Goal: Task Accomplishment & Management: Manage account settings

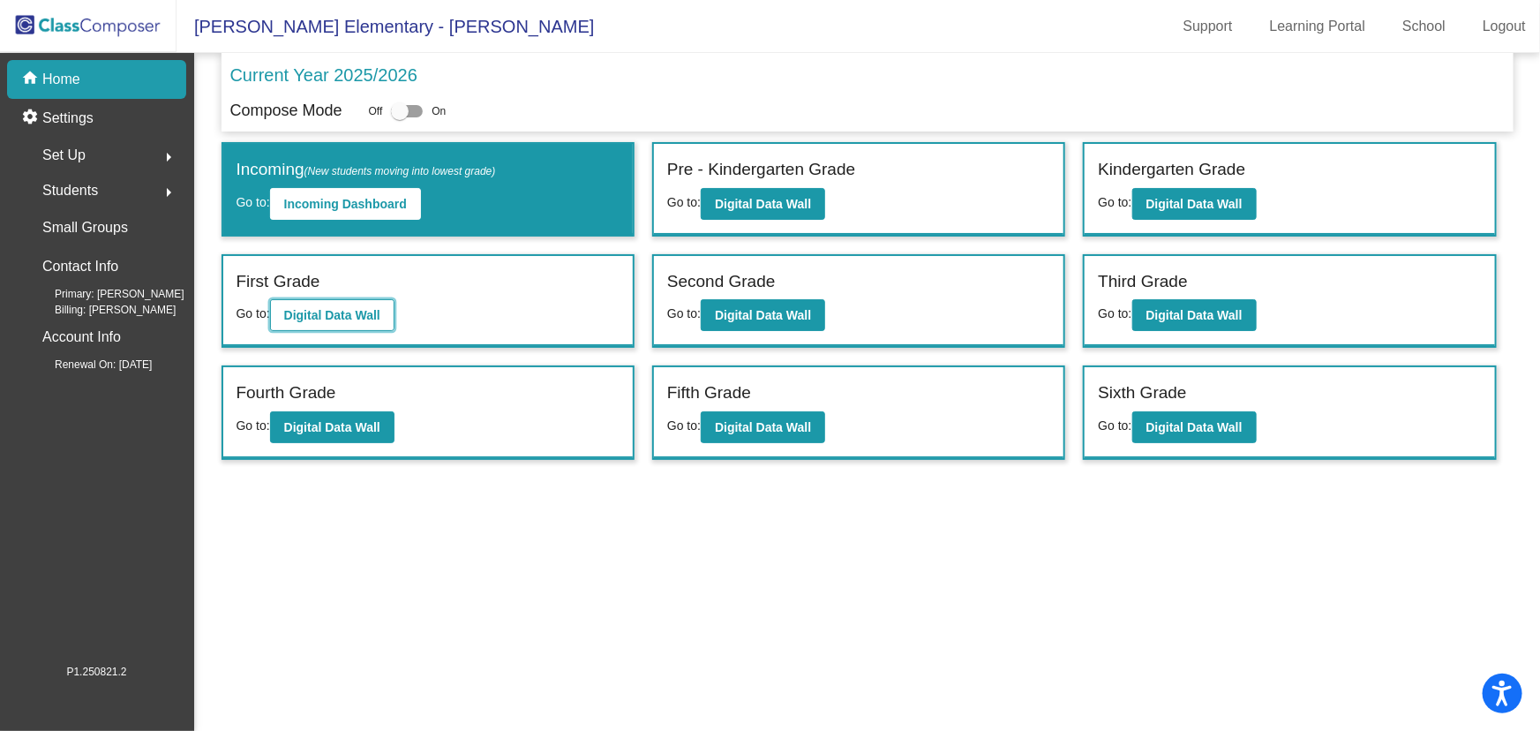
click at [299, 304] on button "Digital Data Wall" at bounding box center [332, 315] width 124 height 32
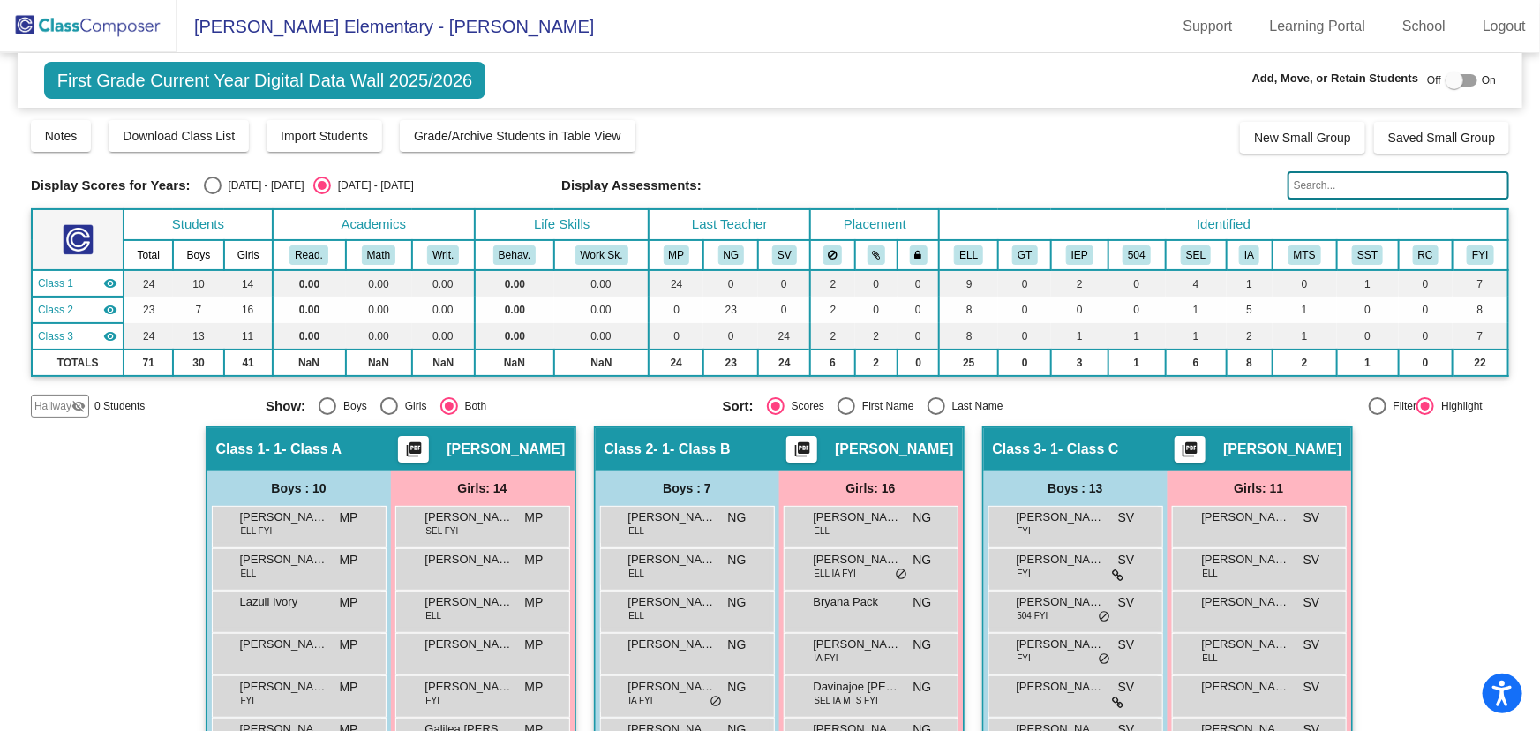
scroll to position [160, 0]
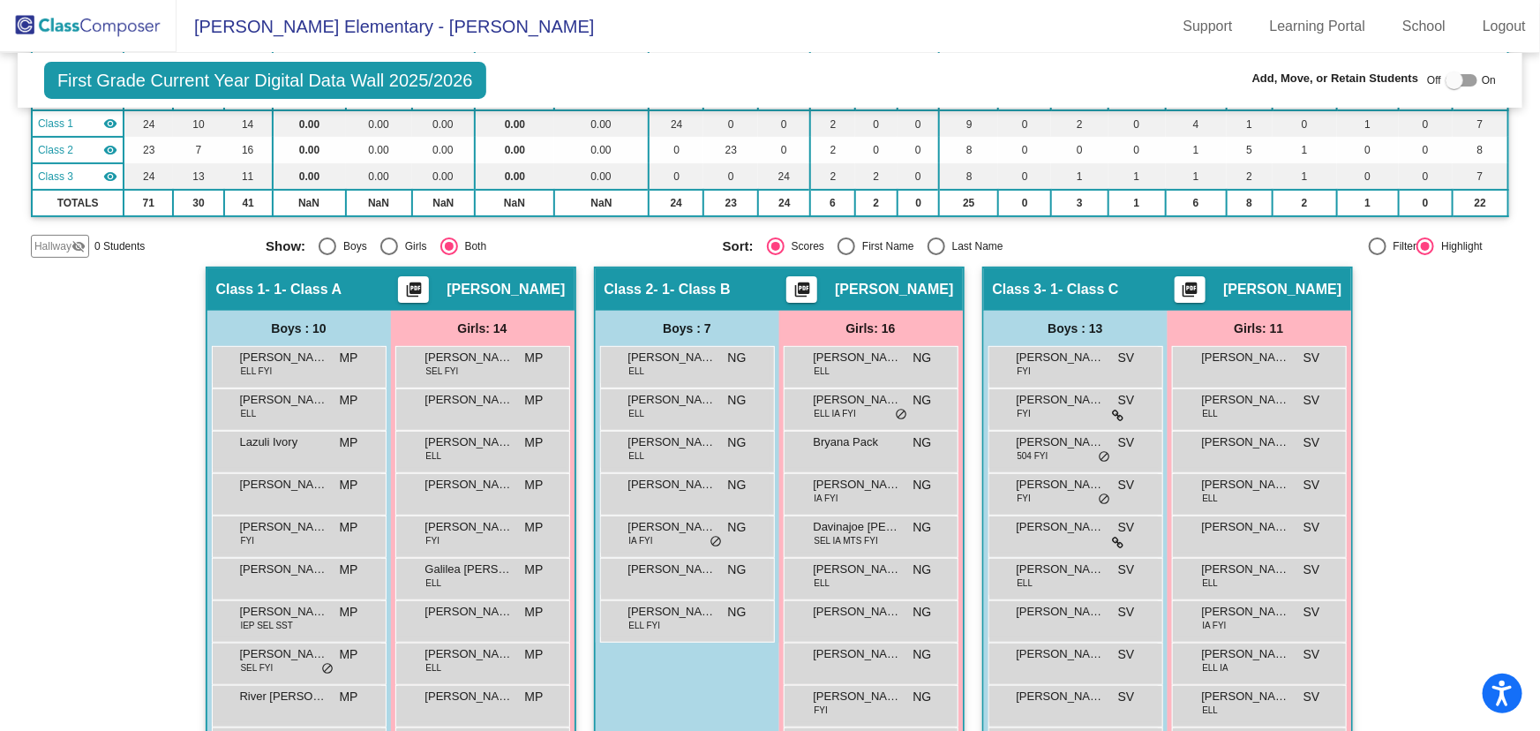
click at [927, 243] on div "Select an option" at bounding box center [936, 246] width 18 height 18
click at [935, 255] on input "Last Name" at bounding box center [935, 255] width 1 height 1
radio input "true"
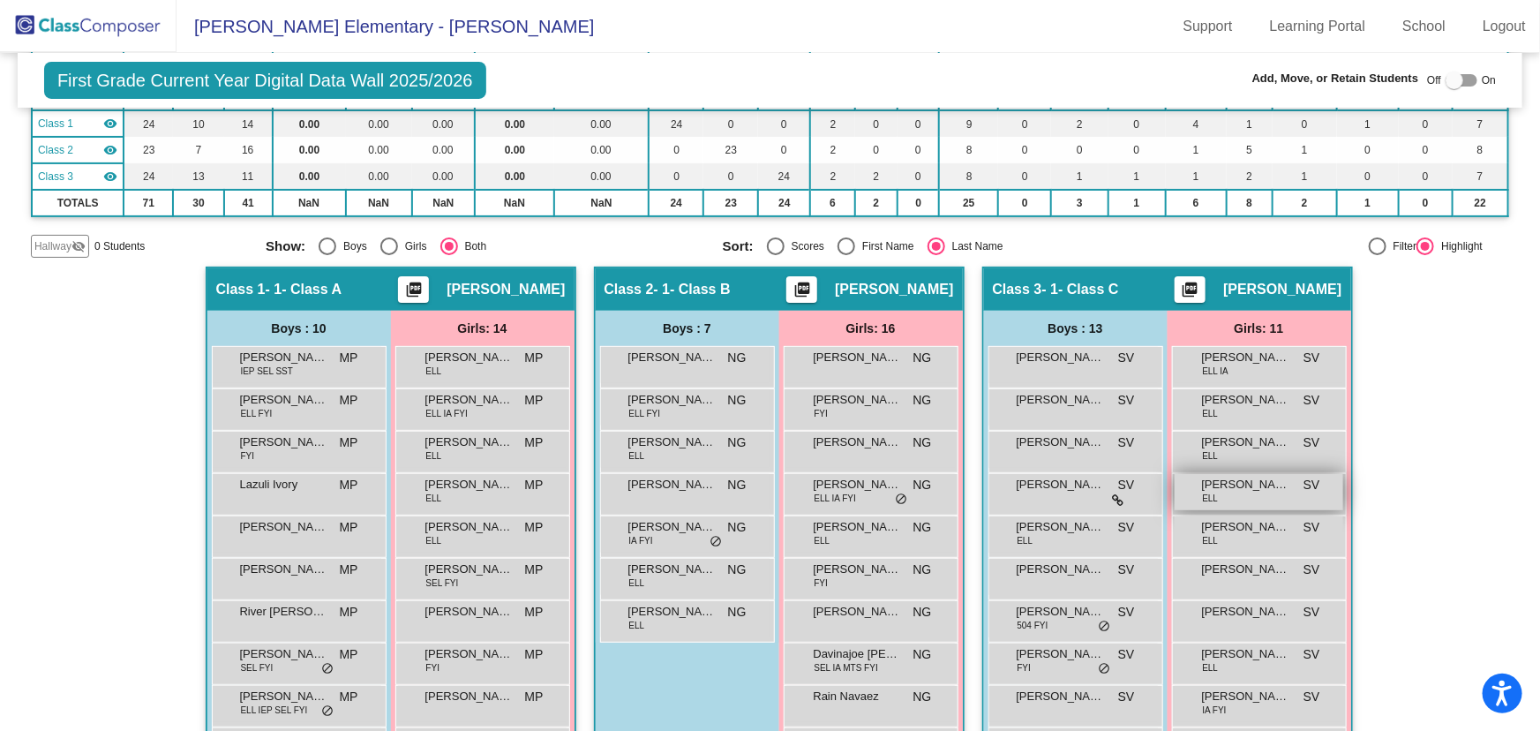
scroll to position [320, 0]
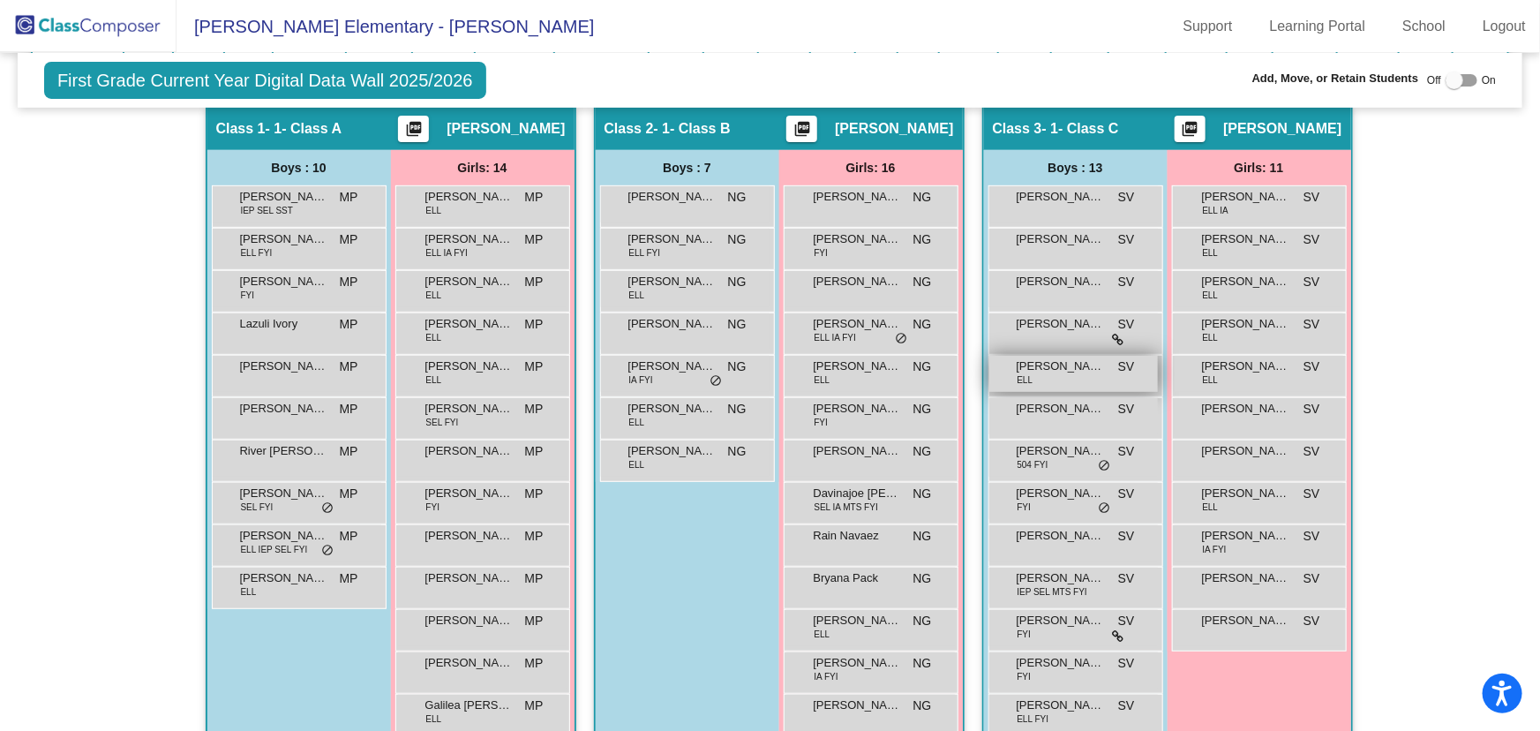
click at [1065, 364] on span "[PERSON_NAME]" at bounding box center [1060, 366] width 88 height 18
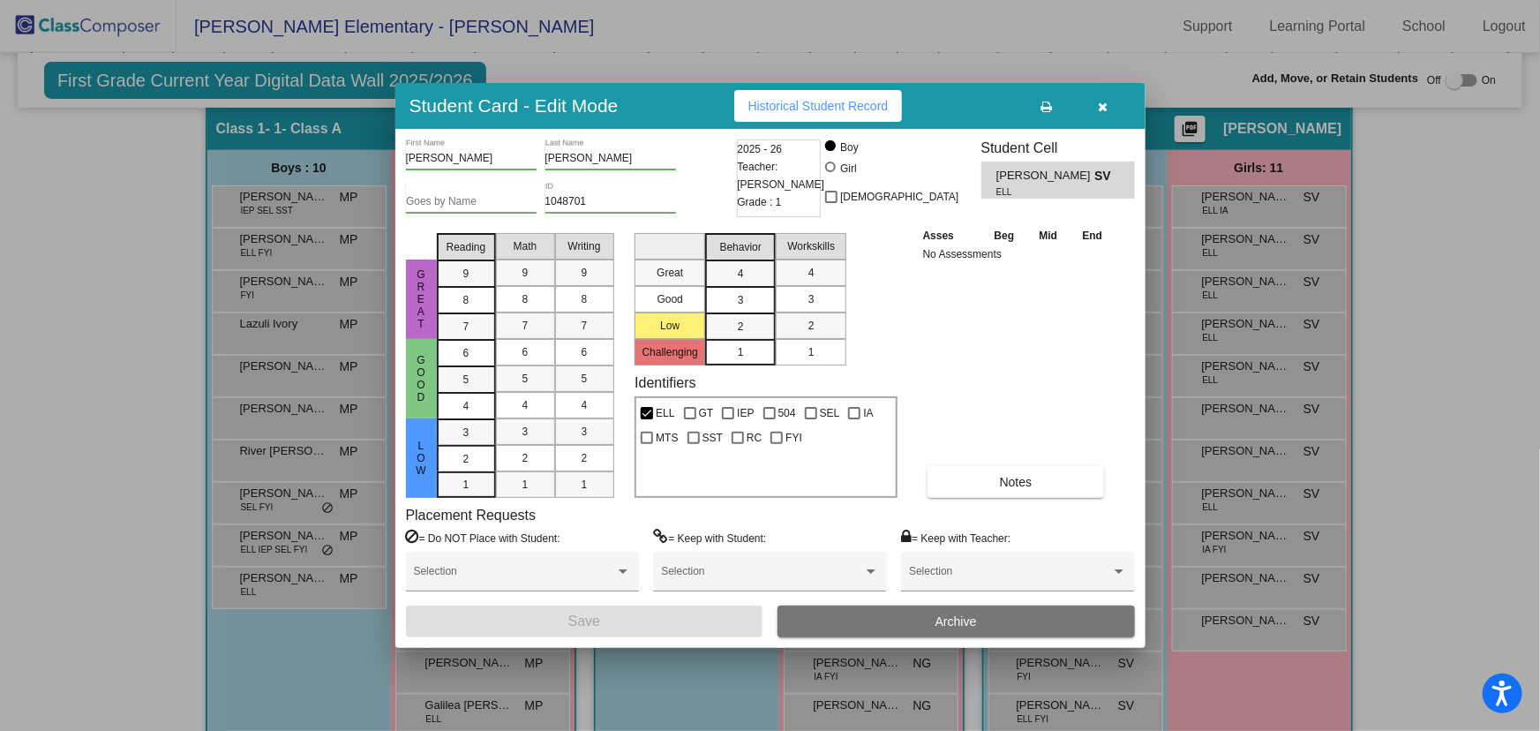
click at [961, 624] on span "Archive" at bounding box center [955, 621] width 41 height 14
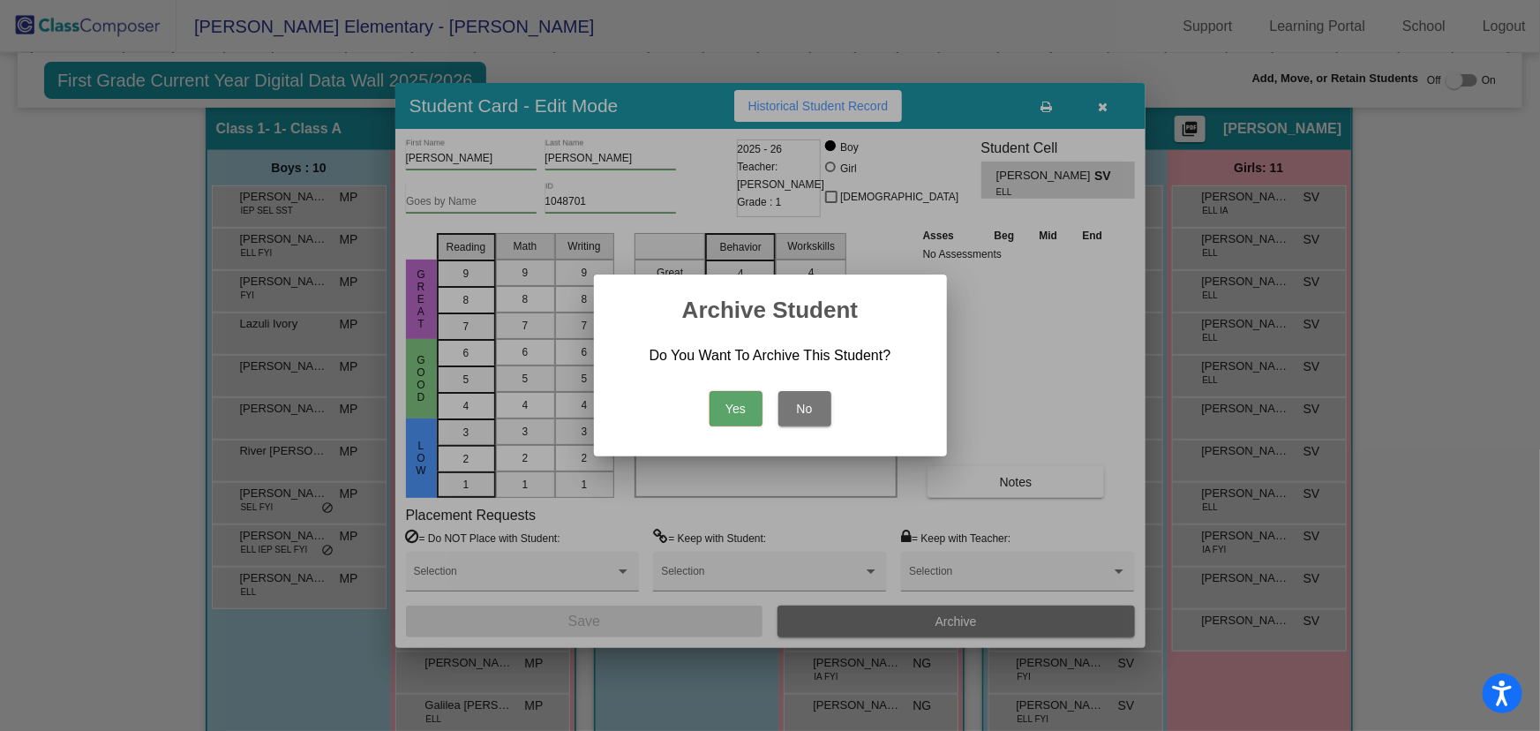
click at [740, 408] on button "Yes" at bounding box center [735, 408] width 53 height 35
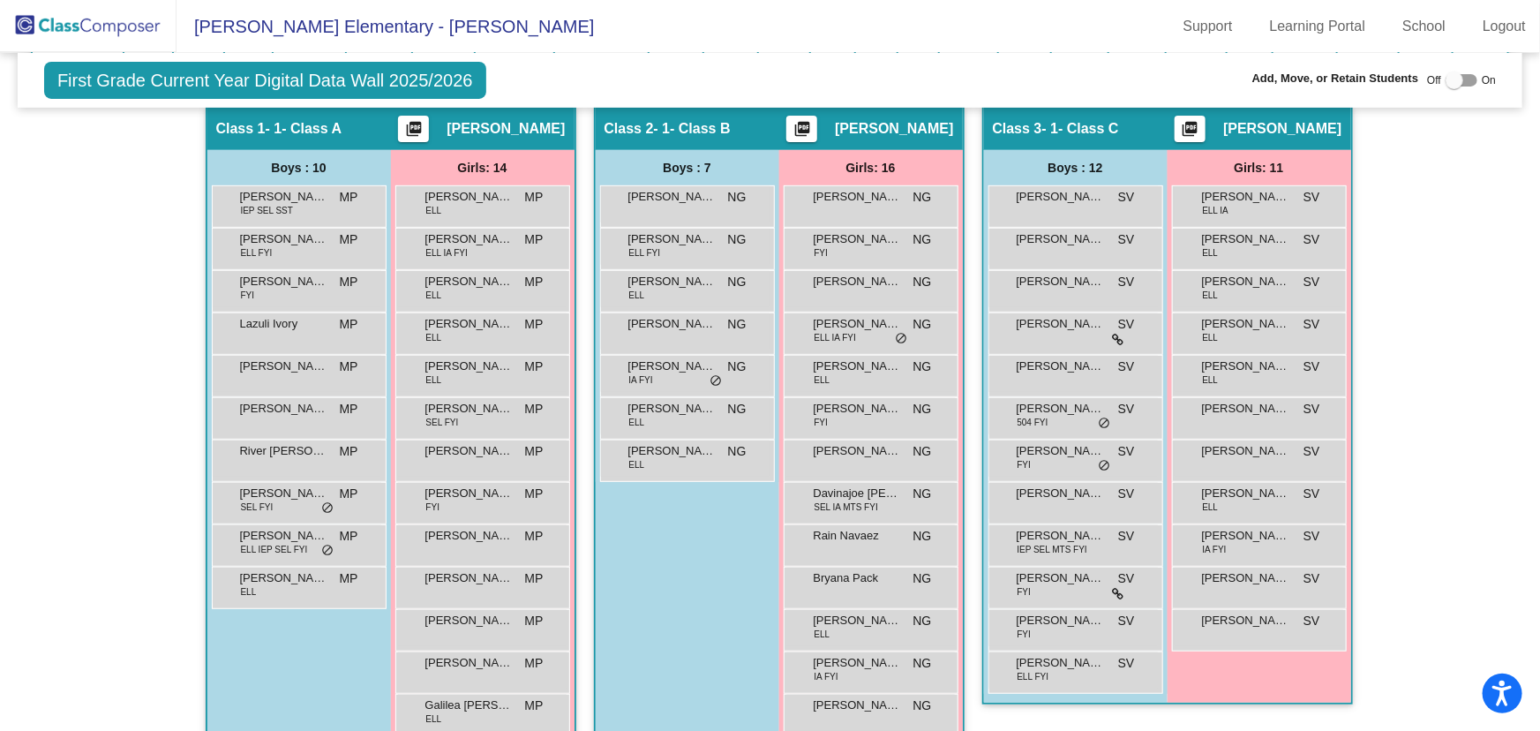
click at [111, 26] on img at bounding box center [88, 26] width 176 height 52
